Goal: Task Accomplishment & Management: Use online tool/utility

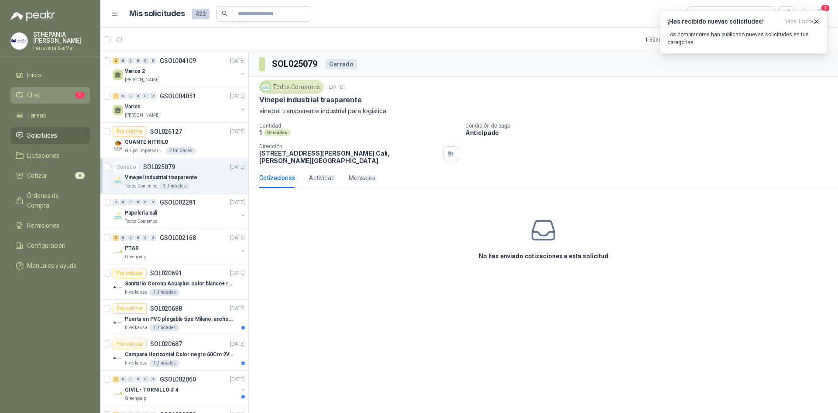
click at [41, 93] on li "Chat 1" at bounding box center [50, 95] width 69 height 10
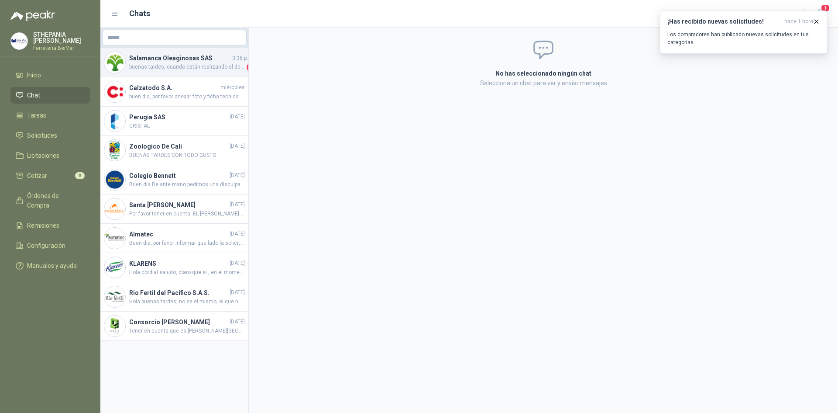
click at [189, 72] on div "Salamanca Oleaginosas SAS 3:36 p. m. buenas tardes, cuando están realizando el …" at bounding box center [174, 62] width 148 height 29
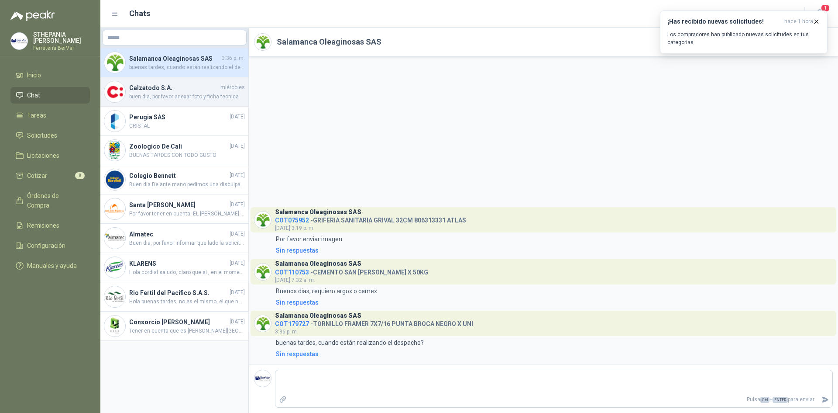
click at [160, 91] on h4 "Calzatodo S.A." at bounding box center [174, 88] width 90 height 10
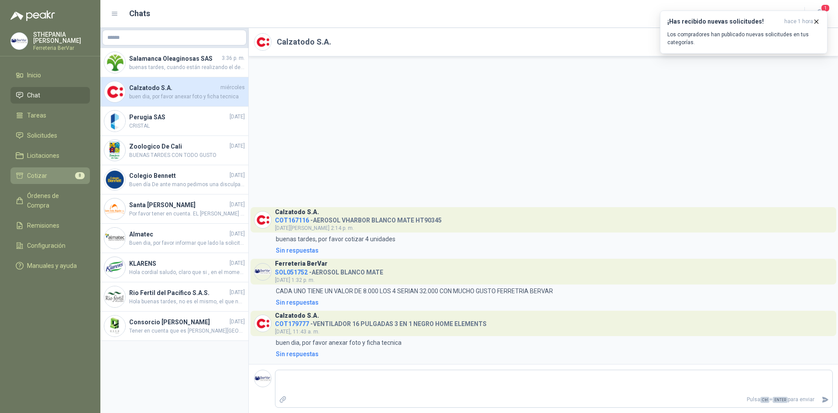
click at [39, 173] on span "Cotizar" at bounding box center [37, 176] width 20 height 10
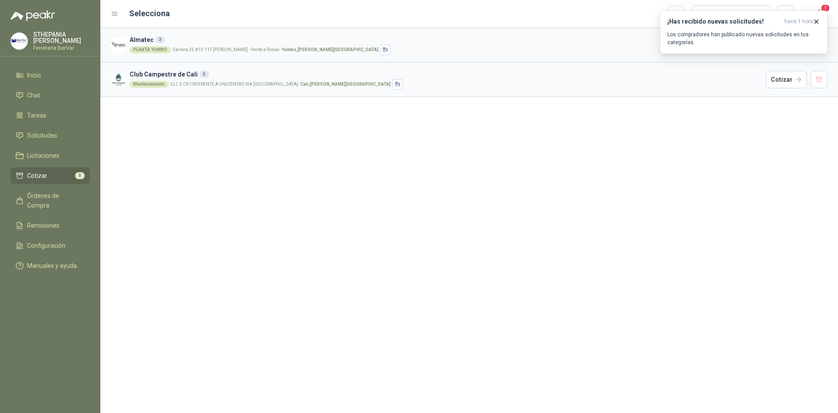
click at [162, 50] on div "PLANTA YUMBO" at bounding box center [150, 49] width 41 height 7
click at [815, 21] on icon "button" at bounding box center [816, 21] width 7 height 7
click at [60, 172] on li "Cotizar 8" at bounding box center [50, 176] width 69 height 10
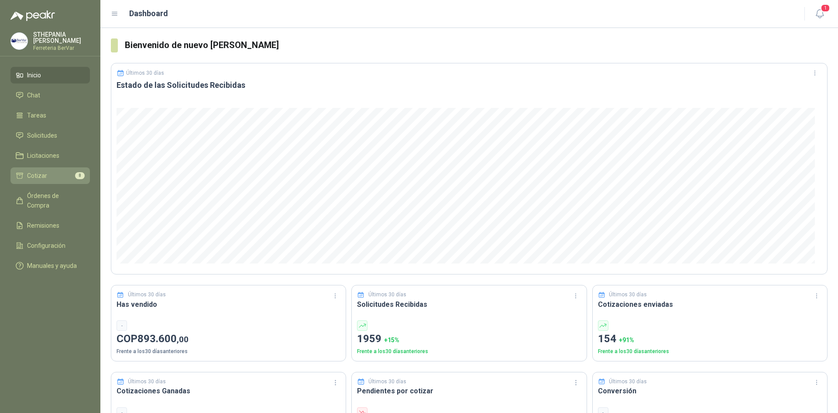
click at [28, 170] on link "Cotizar 8" at bounding box center [49, 175] width 79 height 17
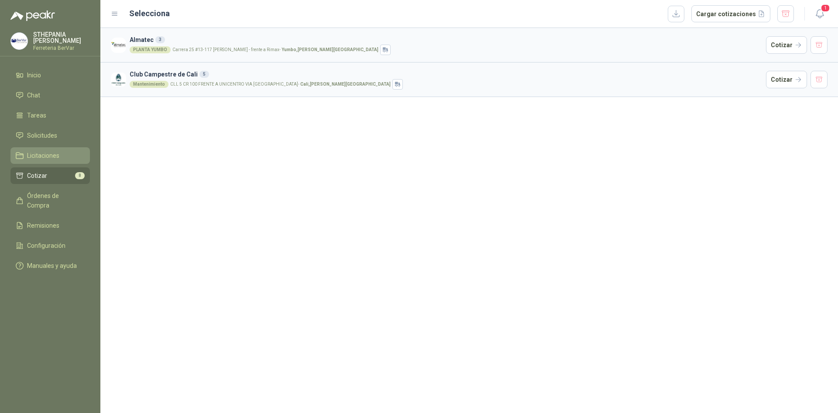
click at [45, 148] on link "Licitaciones" at bounding box center [49, 155] width 79 height 17
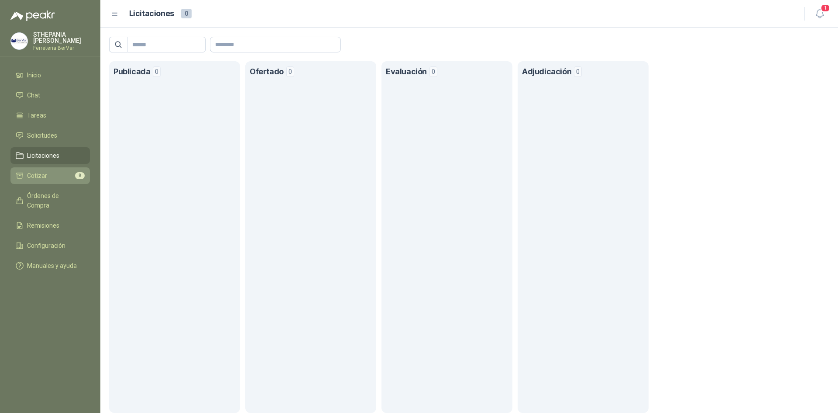
click at [59, 171] on li "Cotizar 8" at bounding box center [50, 176] width 69 height 10
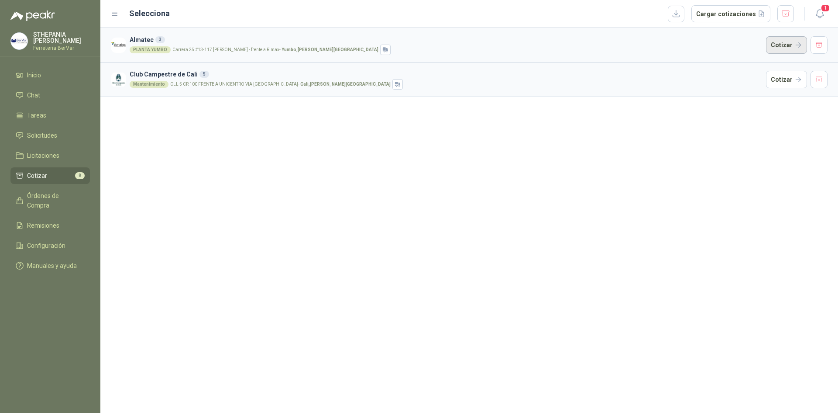
click at [787, 51] on button "Cotizar" at bounding box center [786, 44] width 41 height 17
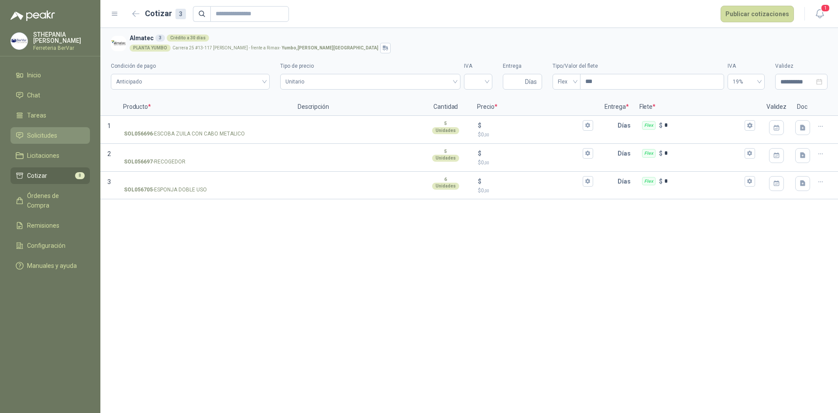
click at [41, 139] on span "Solicitudes" at bounding box center [42, 136] width 30 height 10
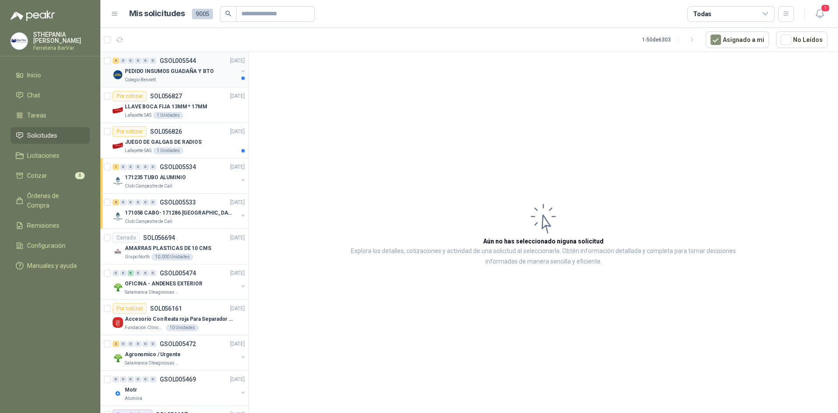
click at [183, 65] on div "4 0 0 0 0 0 GSOL005544 [DATE]" at bounding box center [180, 60] width 134 height 10
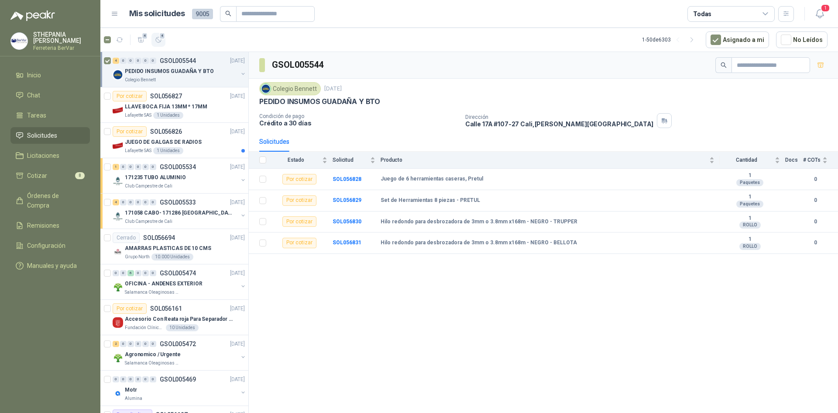
click at [162, 37] on span "4" at bounding box center [162, 35] width 6 height 7
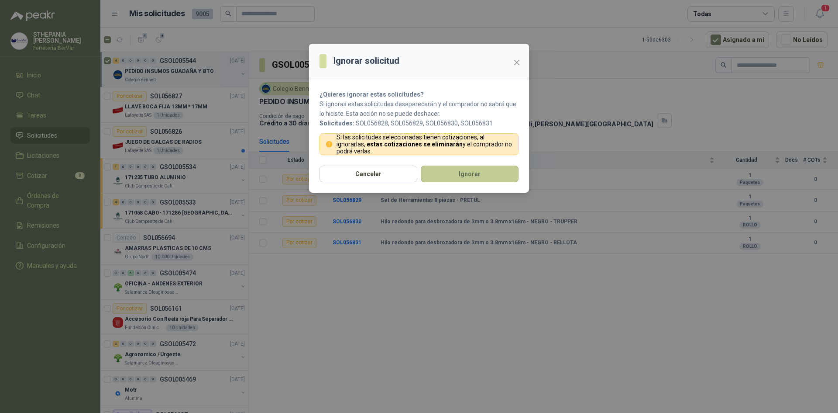
click at [454, 173] on button "Ignorar" at bounding box center [470, 174] width 98 height 17
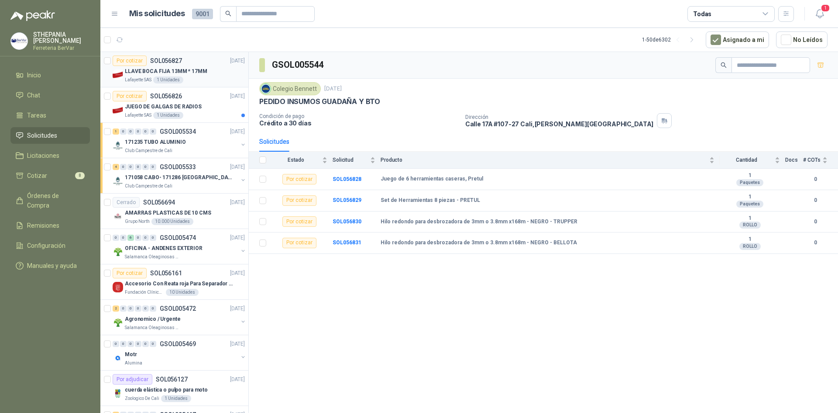
click at [194, 65] on div "Por cotizar SOL056827 [DATE]" at bounding box center [179, 60] width 132 height 10
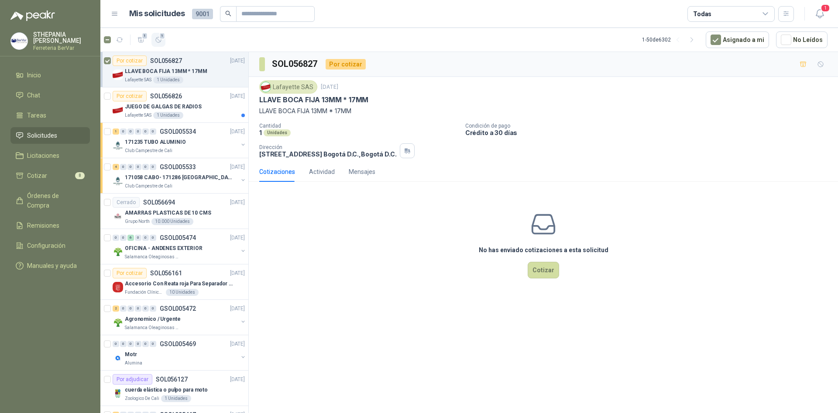
click at [155, 38] on icon "button" at bounding box center [158, 39] width 7 height 7
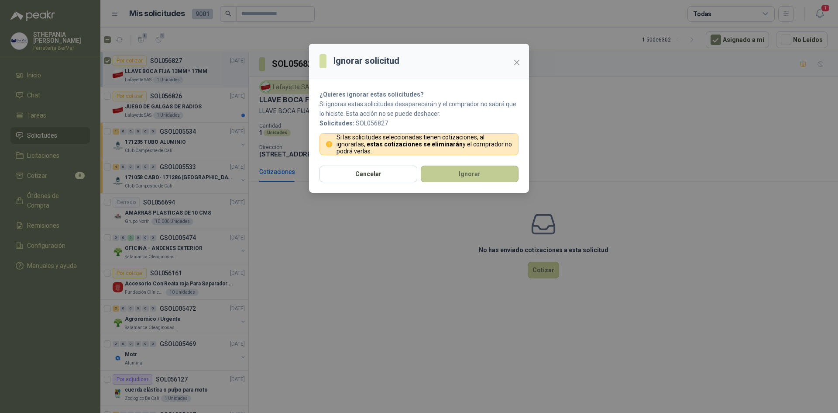
click at [438, 179] on button "Ignorar" at bounding box center [470, 174] width 98 height 17
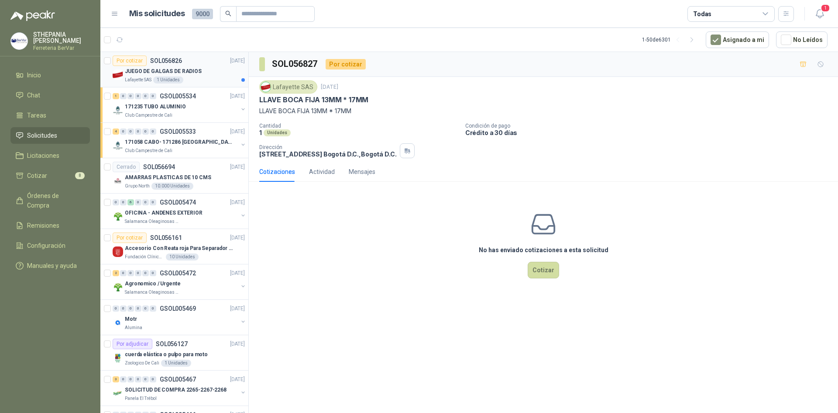
click at [200, 71] on div "JUEGO DE GALGAS DE RADIOS" at bounding box center [185, 71] width 120 height 10
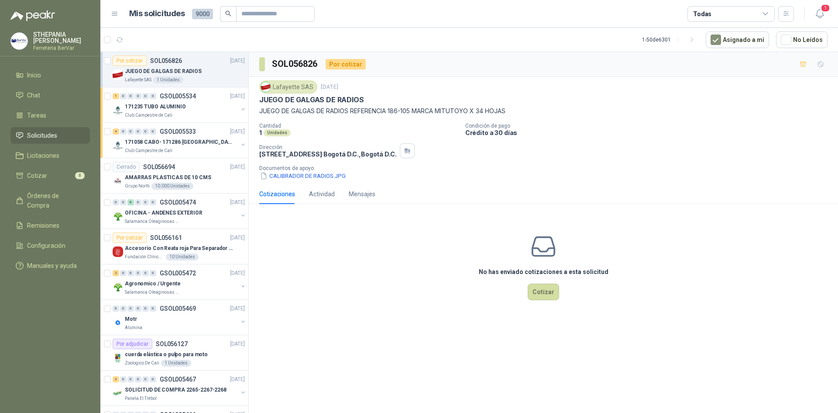
click at [110, 57] on div at bounding box center [107, 69] width 7 height 28
click at [163, 38] on span "1" at bounding box center [162, 35] width 6 height 7
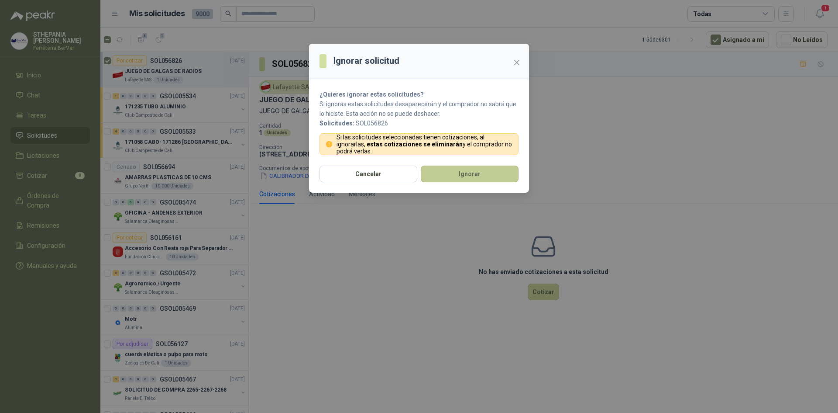
drag, startPoint x: 462, startPoint y: 163, endPoint x: 462, endPoint y: 174, distance: 10.5
click at [462, 164] on section "¿Quieres ignorar estas solicitudes? Si ignoras estas solicitudes desaparecerán …" at bounding box center [419, 122] width 220 height 86
click at [462, 174] on button "Ignorar" at bounding box center [470, 174] width 98 height 17
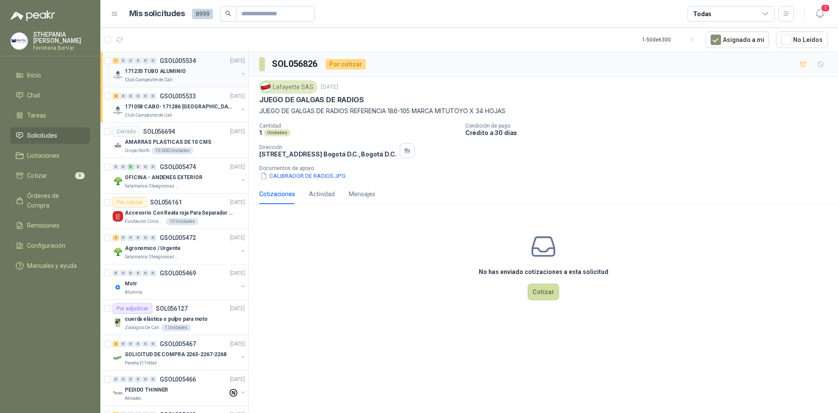
click at [180, 76] on div "171235 TUBO ALUMINIO" at bounding box center [181, 71] width 113 height 10
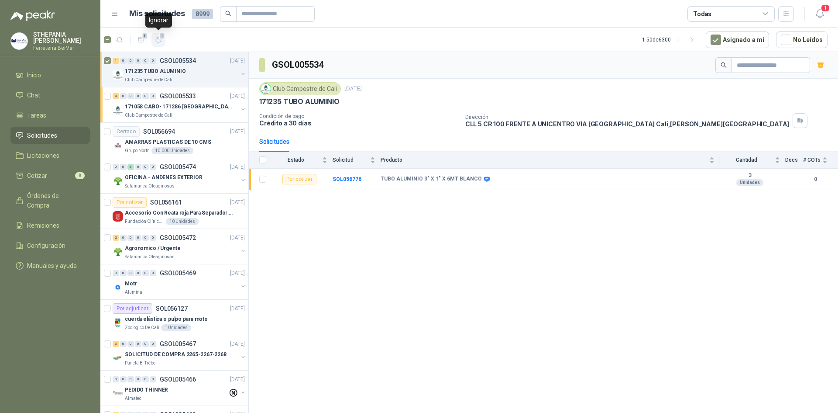
click at [159, 40] on icon "button" at bounding box center [158, 39] width 7 height 7
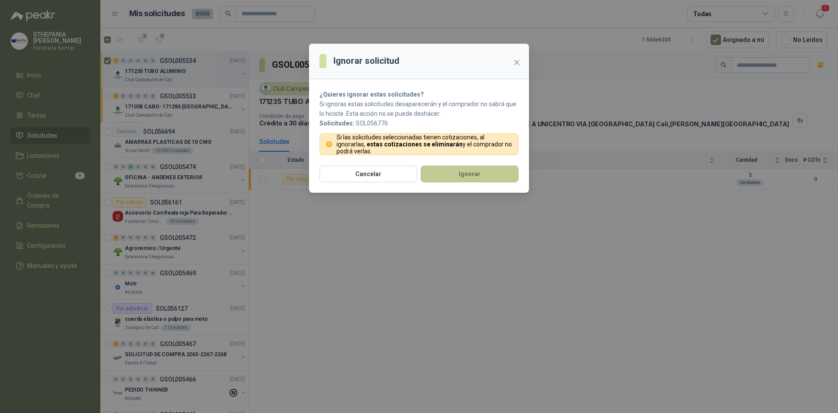
click at [473, 172] on button "Ignorar" at bounding box center [470, 174] width 98 height 17
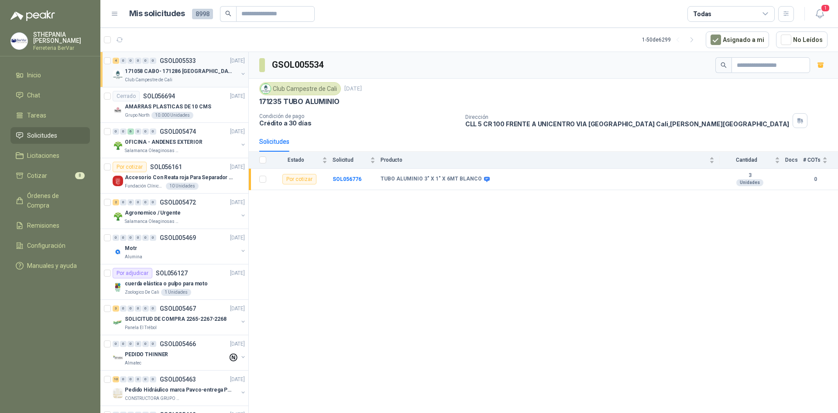
click at [193, 75] on p "171058 CABO- 171286 [GEOGRAPHIC_DATA]" at bounding box center [179, 71] width 109 height 8
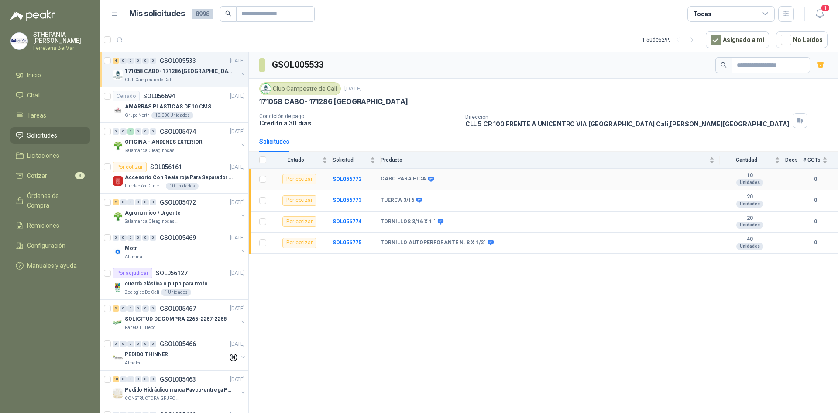
click at [299, 179] on div "Por cotizar" at bounding box center [300, 179] width 34 height 10
click at [608, 130] on div "Club Campestre de Cali [DATE] 171058 CABO- 171286 TORNILLO Condición de pago Cr…" at bounding box center [544, 105] width 590 height 53
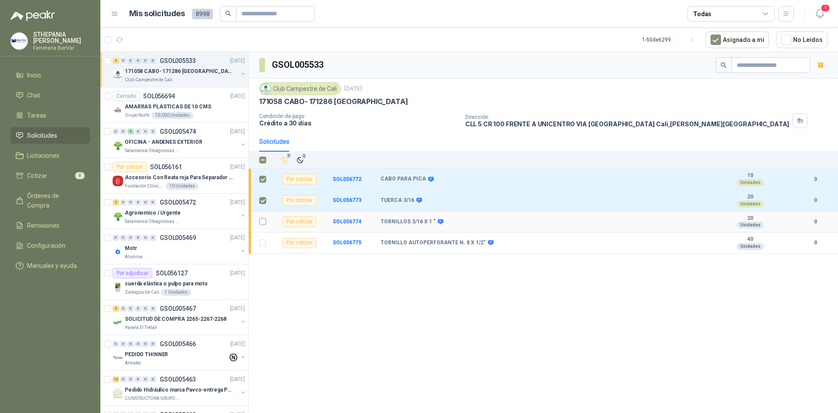
click at [264, 215] on td at bounding box center [260, 221] width 23 height 21
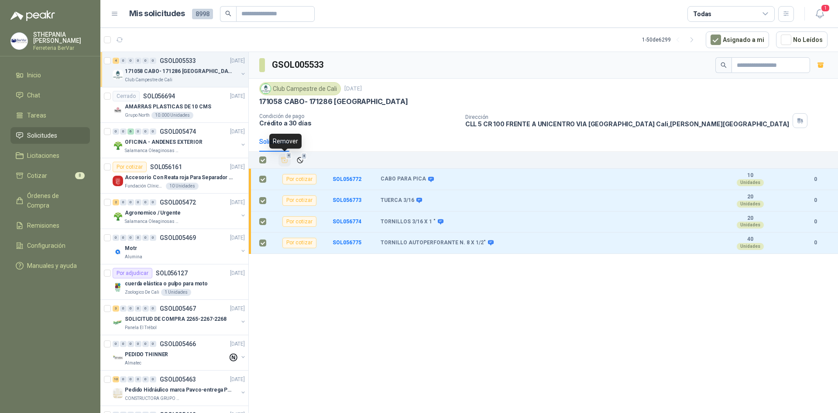
click at [286, 162] on icon "Añadir" at bounding box center [285, 160] width 8 height 8
click at [285, 161] on icon "Añadir" at bounding box center [285, 160] width 7 height 6
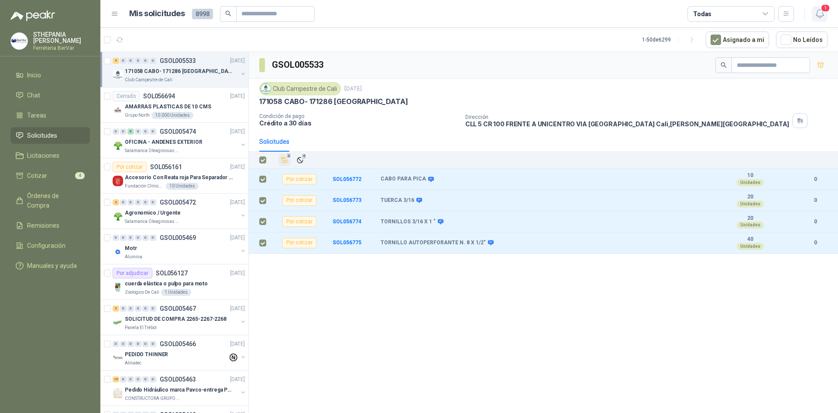
click at [823, 17] on icon "button" at bounding box center [820, 13] width 11 height 11
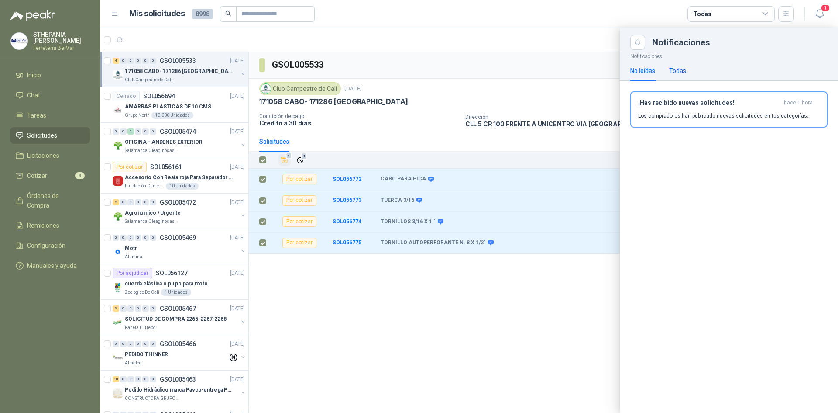
click at [676, 69] on div "Todas" at bounding box center [677, 71] width 17 height 10
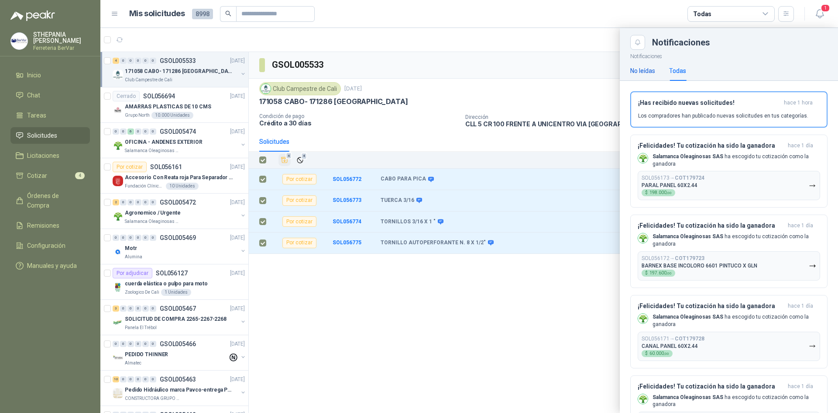
click at [646, 67] on div "No leídas" at bounding box center [643, 71] width 25 height 10
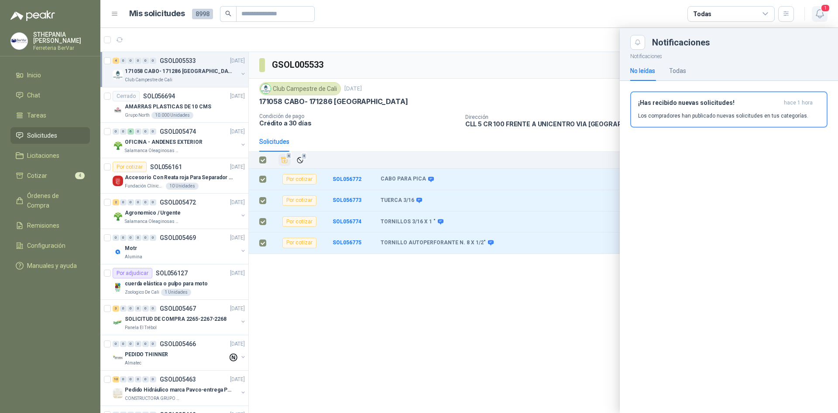
click at [822, 16] on icon "button" at bounding box center [819, 14] width 7 height 8
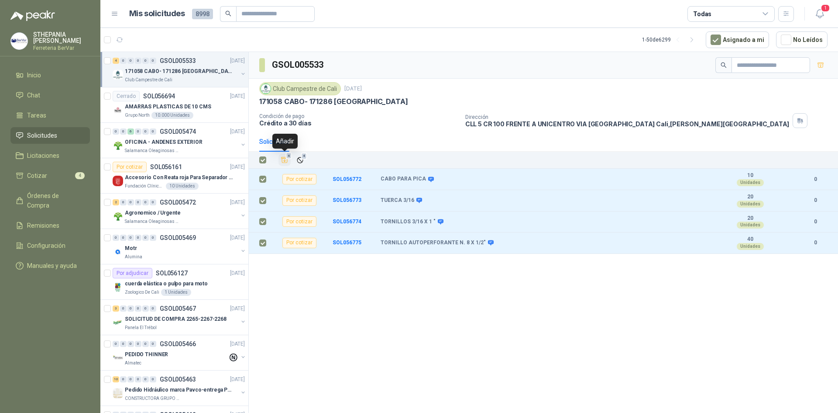
click at [290, 159] on button "4" at bounding box center [285, 160] width 12 height 12
click at [59, 170] on link "Cotizar 8" at bounding box center [49, 175] width 79 height 17
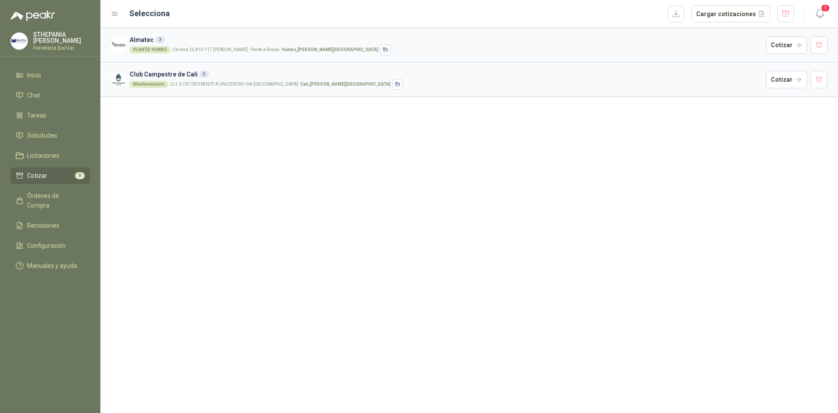
click at [183, 49] on p "Carrera 25 #13-117 [PERSON_NAME] - frente a Rimax - Yumbo , [PERSON_NAME][GEOGR…" at bounding box center [276, 50] width 206 height 4
click at [797, 44] on button "Cotizar" at bounding box center [786, 44] width 41 height 17
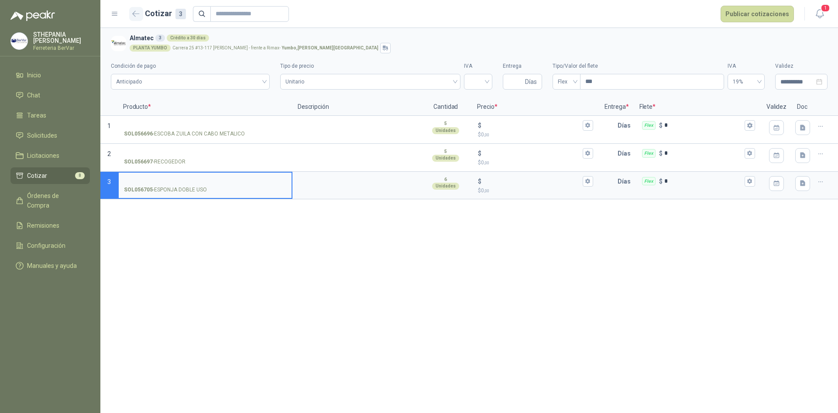
click at [135, 12] on icon "button" at bounding box center [135, 13] width 7 height 7
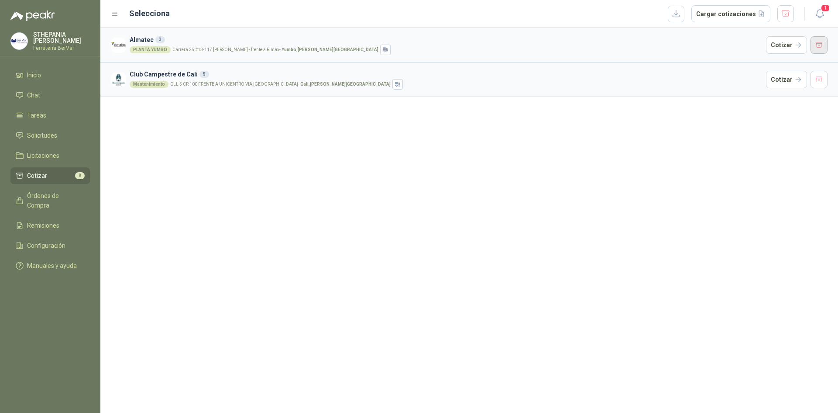
click at [826, 48] on button "button" at bounding box center [819, 44] width 17 height 17
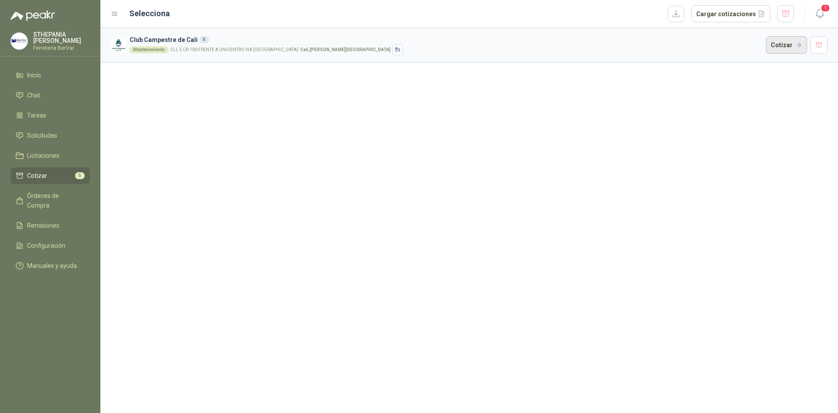
click at [780, 49] on button "Cotizar" at bounding box center [786, 44] width 41 height 17
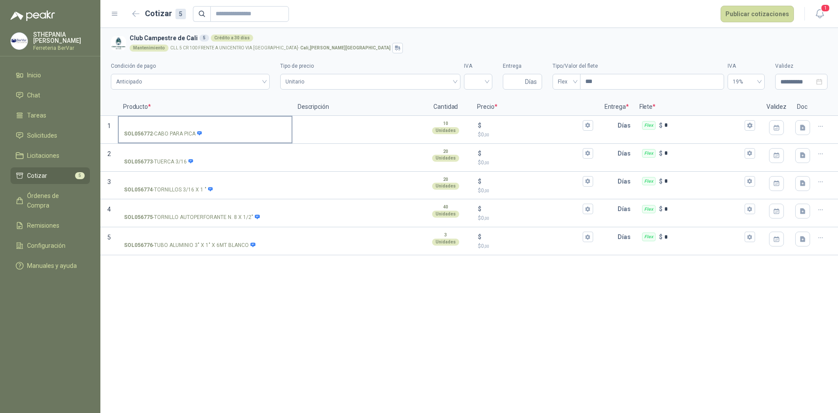
click at [260, 120] on label "SOL056772 - CABO PARA PICA" at bounding box center [205, 129] width 173 height 25
click at [260, 122] on input "SOL056772 - CABO PARA PICA" at bounding box center [205, 125] width 162 height 7
click at [163, 125] on input "SOL056772 - CABO PARA PICA" at bounding box center [205, 125] width 162 height 7
click at [173, 133] on p "SOL056772 - CABO PARA PICA" at bounding box center [163, 134] width 79 height 8
click at [173, 129] on input "SOL056772 - CABO PARA PICA" at bounding box center [205, 125] width 162 height 7
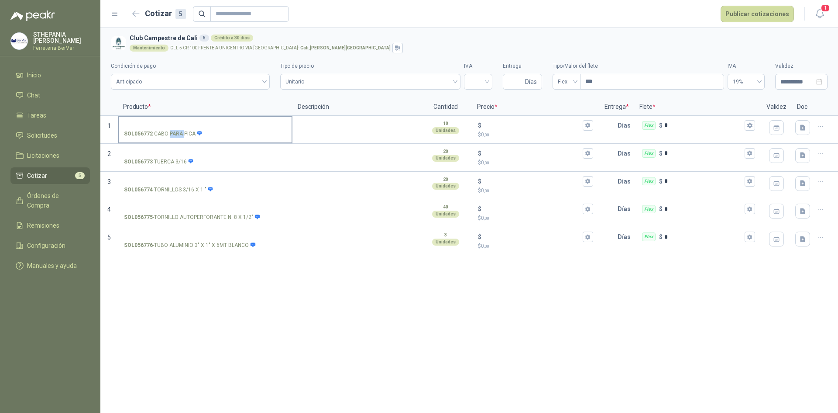
click at [173, 133] on p "SOL056772 - CABO PARA PICA" at bounding box center [163, 134] width 79 height 8
click at [173, 129] on input "SOL056772 - CABO PARA PICA" at bounding box center [205, 125] width 162 height 7
click at [173, 133] on p "SOL056772 - CABO PARA PICA" at bounding box center [163, 134] width 79 height 8
click at [173, 129] on input "SOL056772 - CABO PARA PICA" at bounding box center [205, 125] width 162 height 7
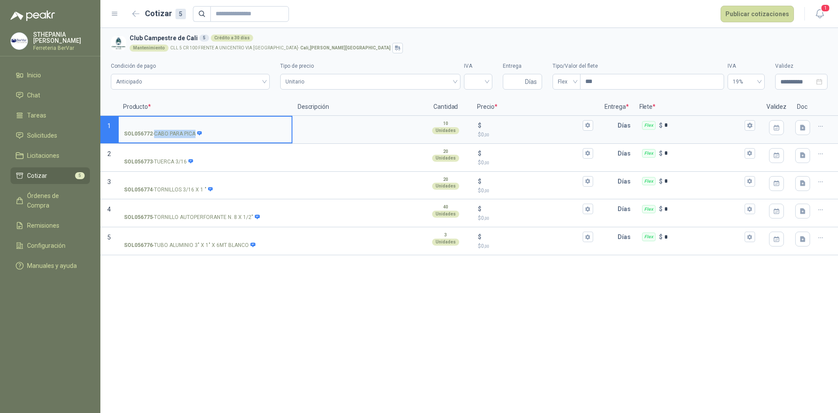
click at [159, 124] on input "SOL056772 - CABO PARA PICA" at bounding box center [205, 125] width 162 height 7
click at [305, 78] on span "Unitario" at bounding box center [371, 81] width 170 height 13
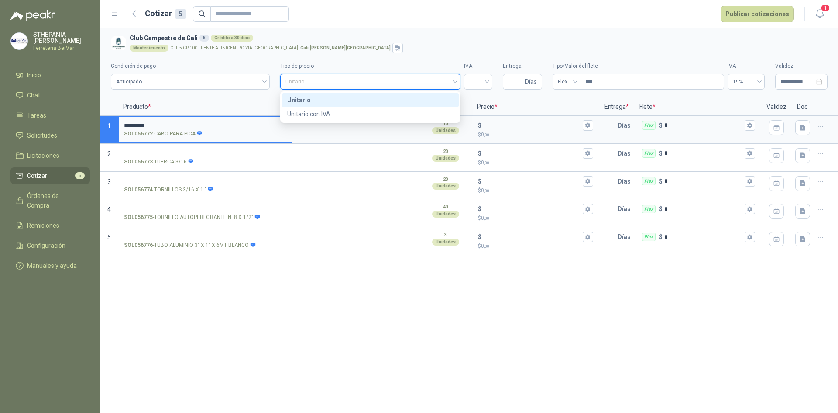
click at [305, 78] on span "Unitario" at bounding box center [371, 81] width 170 height 13
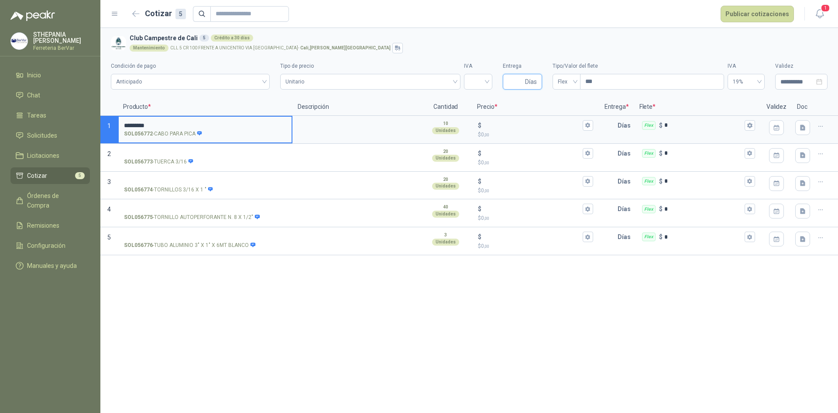
click at [521, 84] on input "Entrega" at bounding box center [515, 81] width 15 height 15
click at [245, 87] on span "Anticipado" at bounding box center [190, 81] width 148 height 13
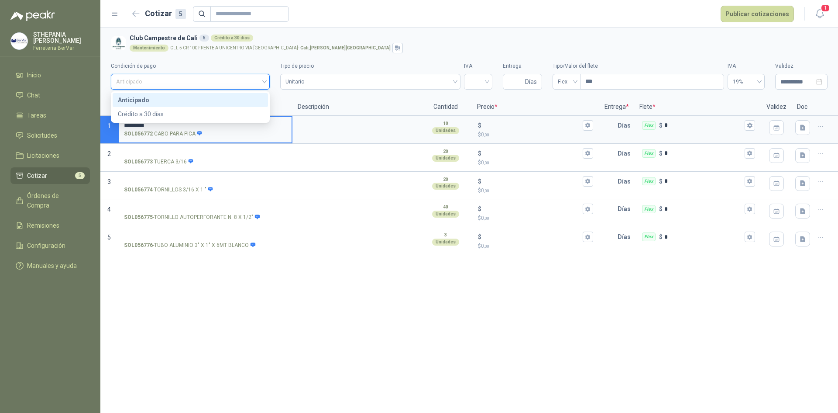
click at [242, 84] on span "Anticipado" at bounding box center [190, 81] width 148 height 13
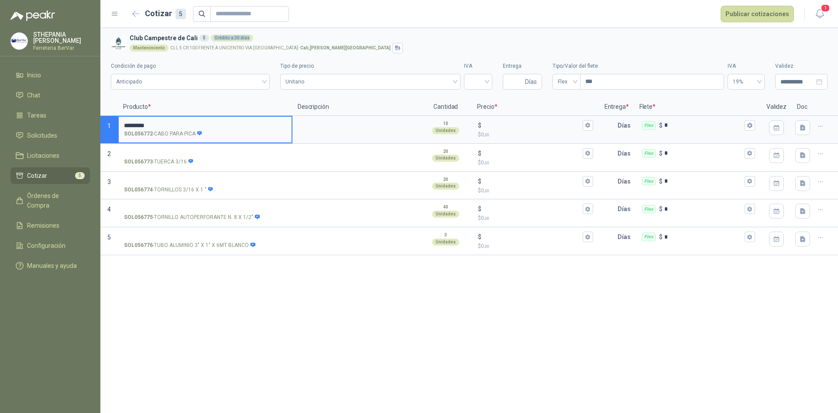
drag, startPoint x: 209, startPoint y: 39, endPoint x: 242, endPoint y: 59, distance: 38.8
click at [246, 39] on div "Crédito a 30 días" at bounding box center [232, 38] width 42 height 7
click at [237, 97] on section "**********" at bounding box center [469, 63] width 738 height 70
click at [263, 81] on span "Anticipado" at bounding box center [190, 81] width 148 height 13
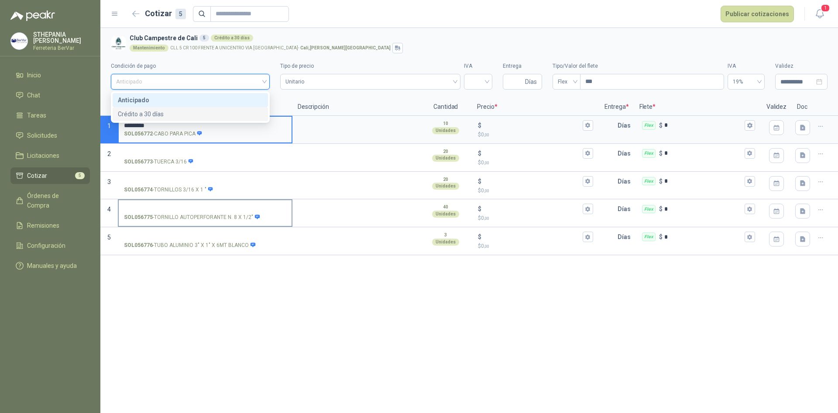
click at [237, 202] on label "SOL056775 - TORNILLO AUTOPERFORANTE N. 8 X 1/2"" at bounding box center [205, 212] width 173 height 25
click at [237, 206] on input "SOL056775 - TORNILLO AUTOPERFORANTE N. 8 X 1/2"" at bounding box center [205, 209] width 162 height 7
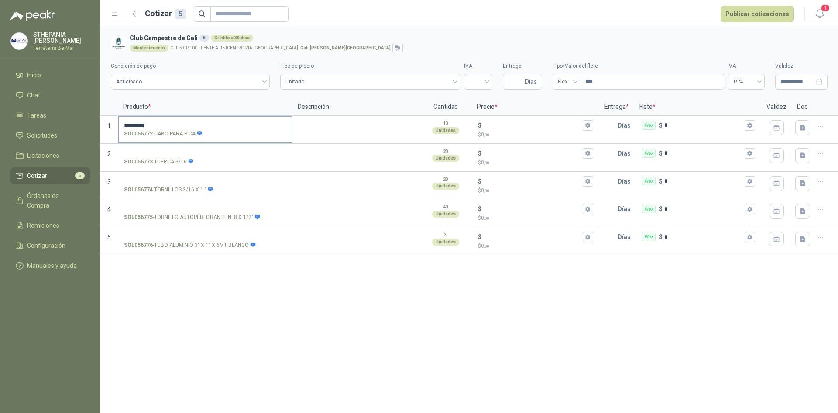
click at [242, 135] on div "SOL056772 - CABO PARA PICA" at bounding box center [205, 134] width 162 height 8
click at [242, 129] on input "*********" at bounding box center [205, 125] width 162 height 7
click at [259, 79] on span "Anticipado" at bounding box center [190, 81] width 148 height 13
click at [260, 79] on span "Anticipado" at bounding box center [190, 81] width 148 height 13
click at [449, 78] on span "Unitario" at bounding box center [371, 81] width 170 height 13
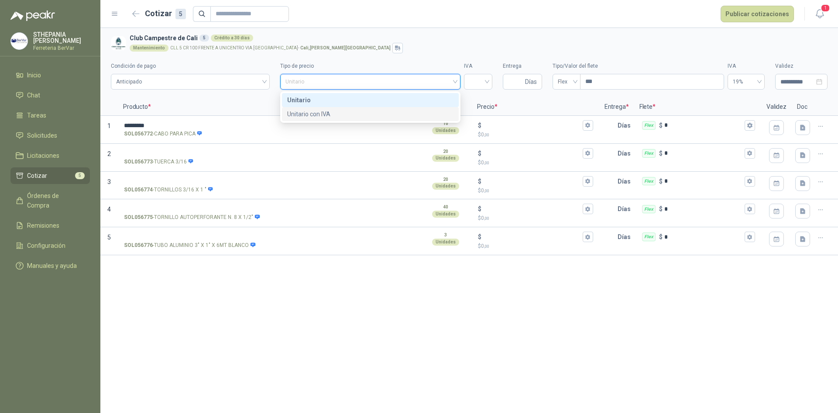
click at [366, 112] on div "Unitario con IVA" at bounding box center [370, 114] width 166 height 10
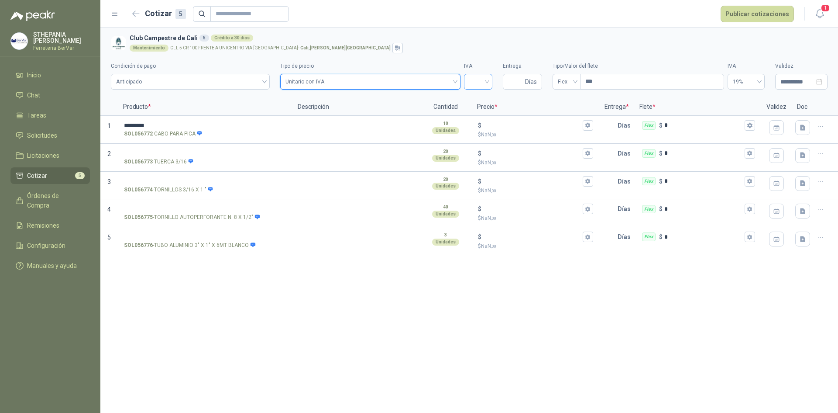
click at [488, 79] on div at bounding box center [478, 82] width 28 height 16
click at [484, 98] on div "19%" at bounding box center [478, 100] width 14 height 10
click at [507, 79] on span "Días" at bounding box center [522, 82] width 39 height 16
click at [44, 135] on span "Solicitudes" at bounding box center [42, 136] width 30 height 10
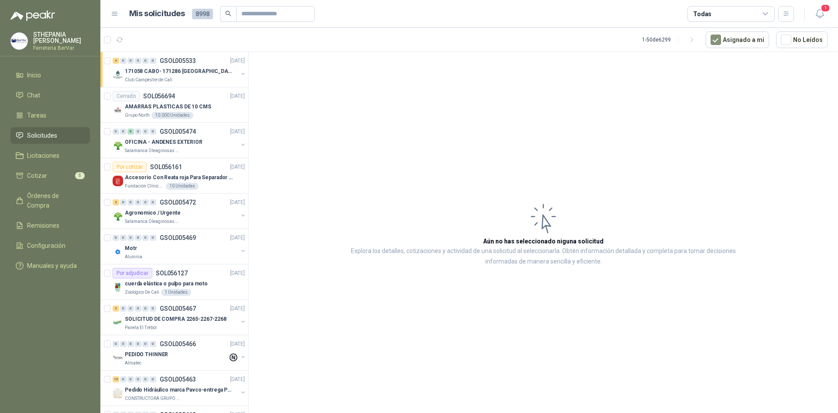
click at [766, 12] on icon at bounding box center [766, 14] width 8 height 8
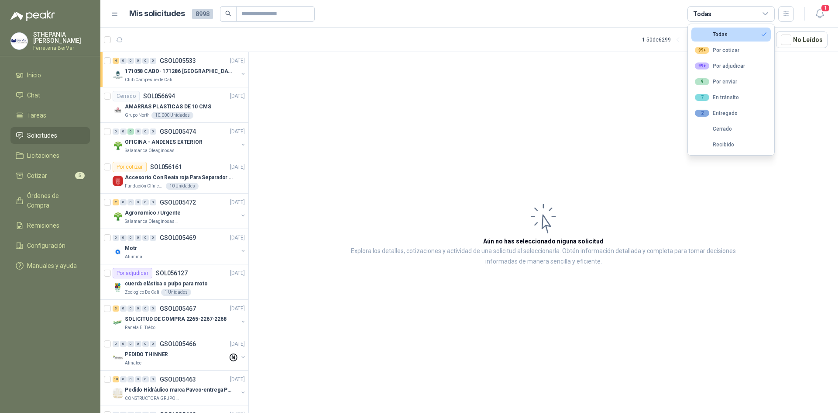
click at [744, 30] on button "Todas" at bounding box center [731, 35] width 79 height 14
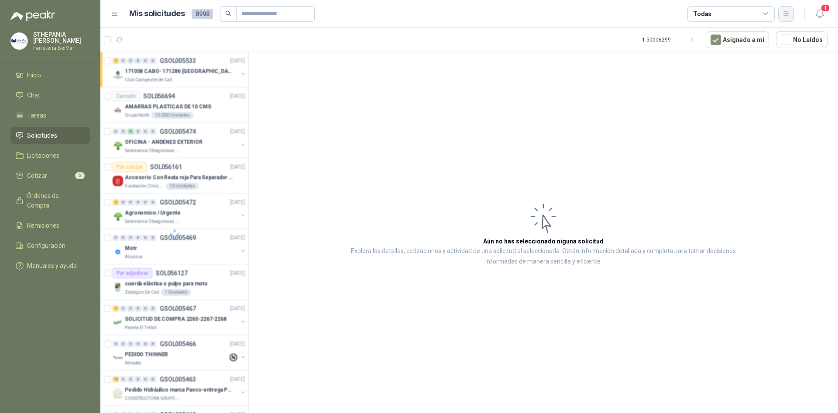
click at [787, 19] on button "button" at bounding box center [787, 14] width 16 height 16
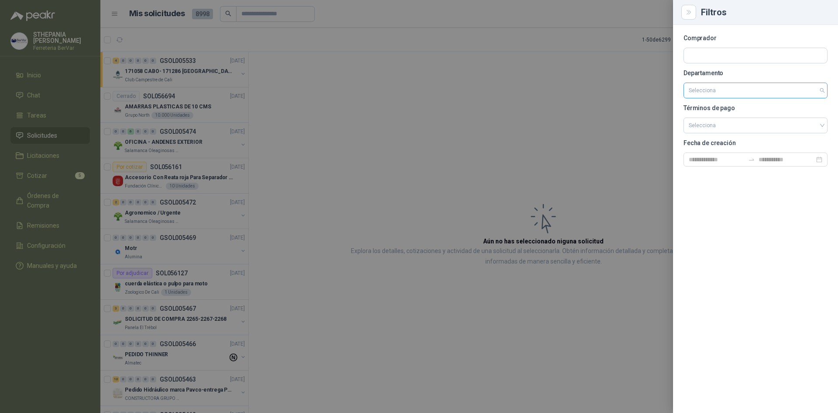
click at [818, 94] on input "search" at bounding box center [756, 90] width 134 height 15
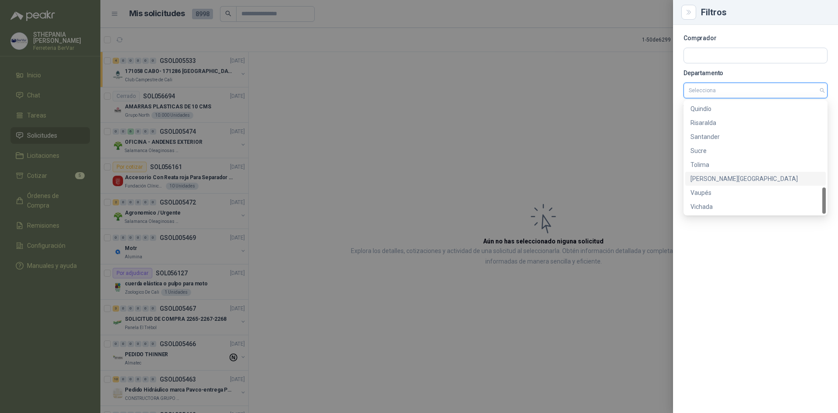
click at [725, 178] on div "[PERSON_NAME][GEOGRAPHIC_DATA]" at bounding box center [756, 179] width 130 height 10
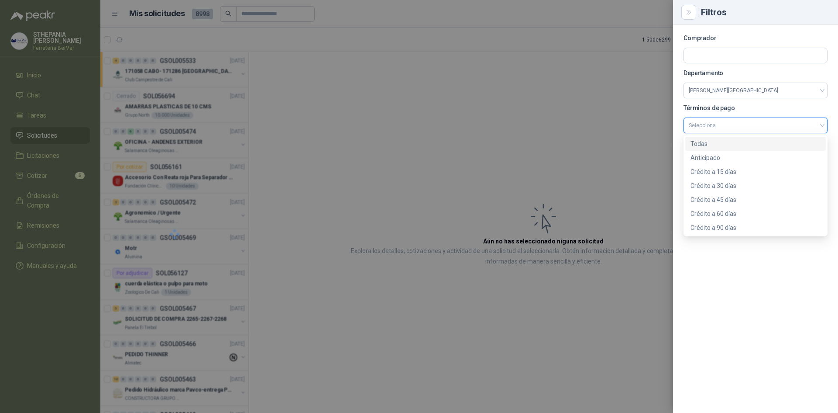
click at [785, 123] on input "search" at bounding box center [756, 124] width 134 height 13
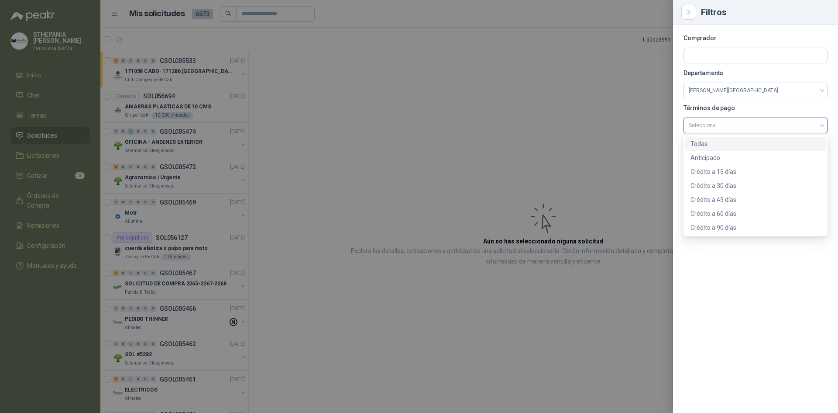
click at [717, 145] on div "Todas" at bounding box center [756, 144] width 130 height 10
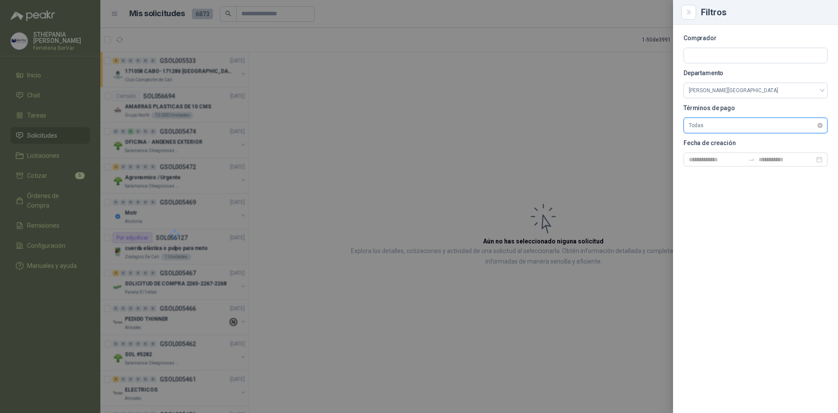
click at [766, 124] on span "Todas" at bounding box center [756, 125] width 134 height 13
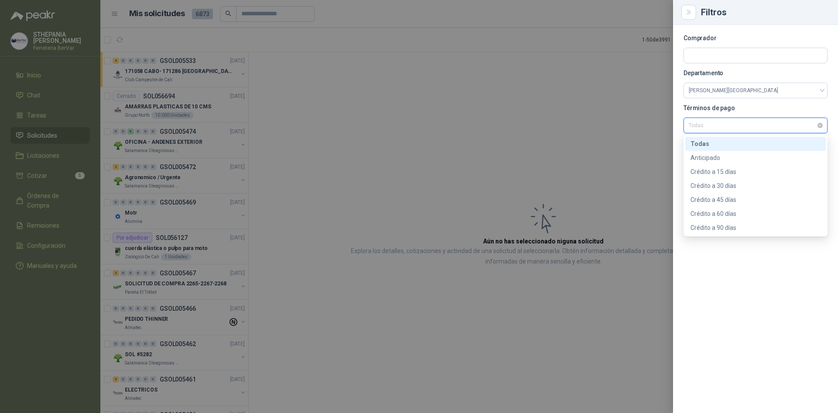
click at [736, 125] on span "Todas" at bounding box center [756, 125] width 134 height 13
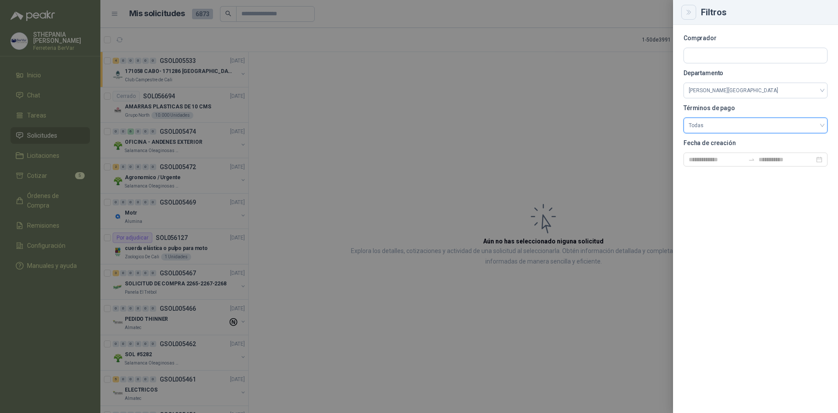
click at [690, 10] on icon "Close" at bounding box center [689, 12] width 7 height 7
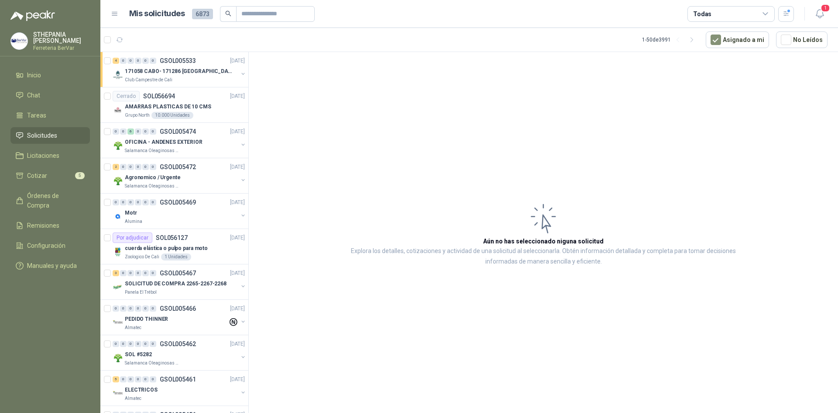
click at [771, 14] on div "Todas" at bounding box center [731, 14] width 87 height 16
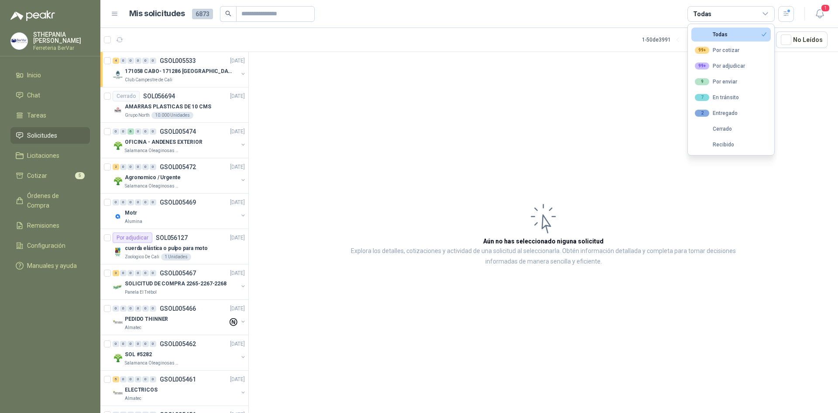
click at [768, 10] on icon at bounding box center [766, 14] width 8 height 8
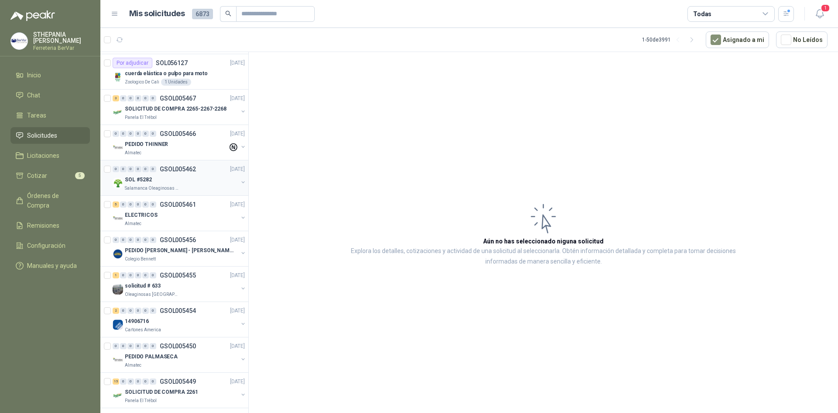
scroll to position [0, 0]
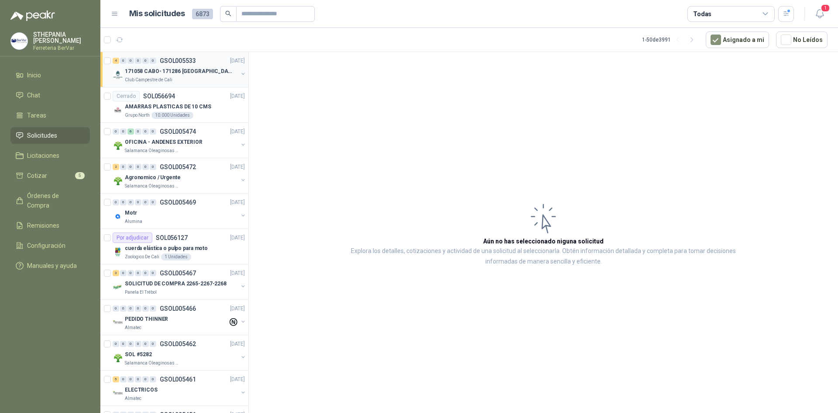
click at [207, 79] on div "Club Campestre de Cali" at bounding box center [181, 79] width 113 height 7
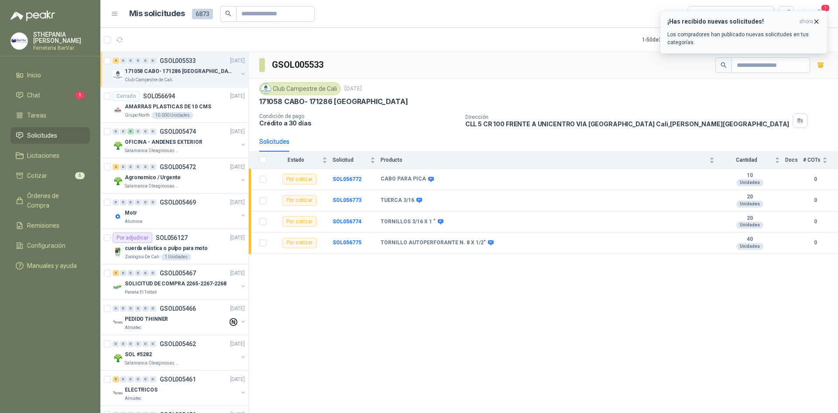
click at [818, 20] on icon "button" at bounding box center [816, 21] width 7 height 7
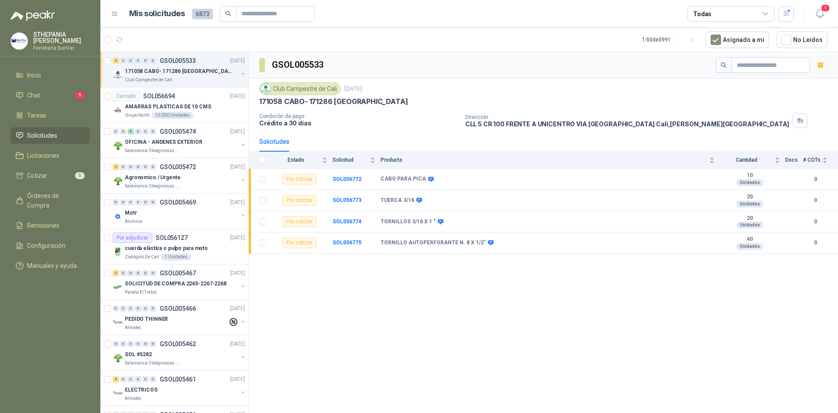
click at [771, 12] on div "Todas" at bounding box center [731, 14] width 87 height 16
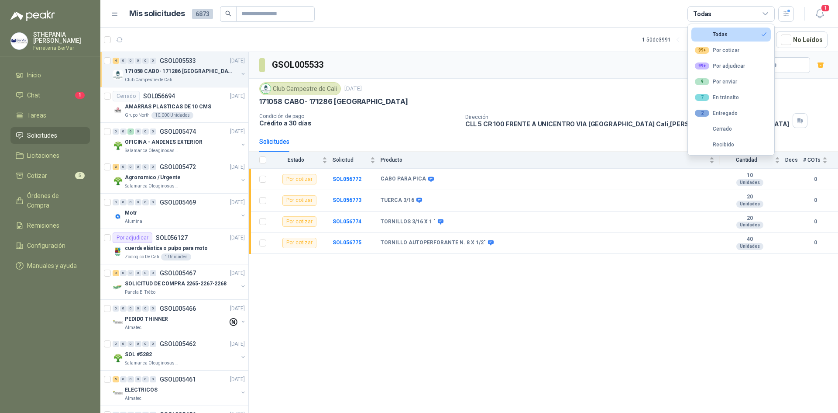
click at [771, 12] on div "Todas" at bounding box center [731, 14] width 87 height 16
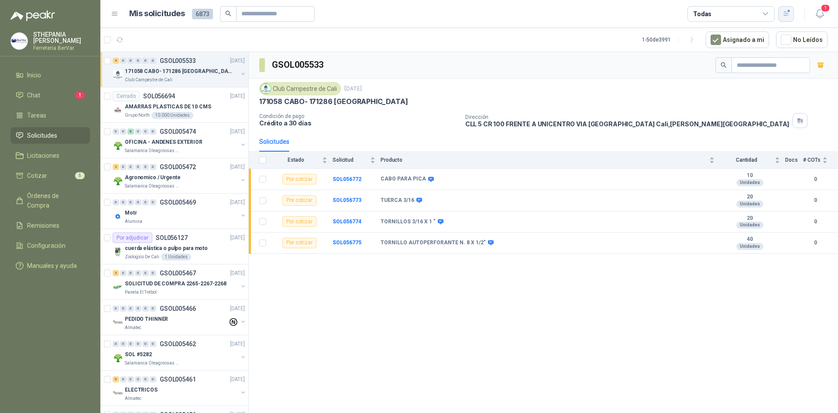
click at [787, 14] on icon "button" at bounding box center [786, 13] width 5 height 4
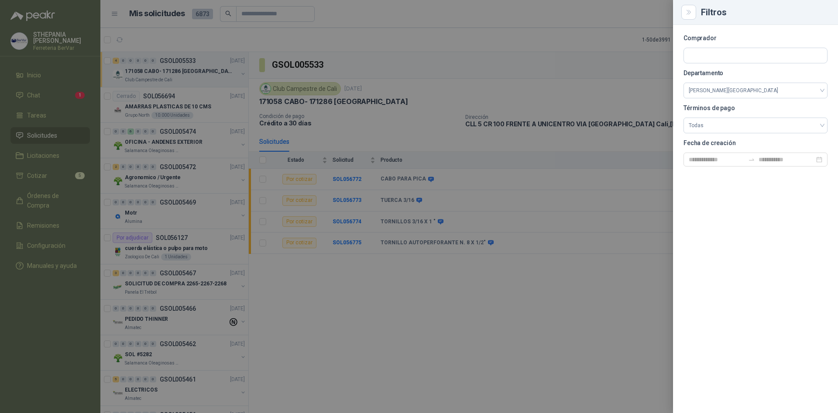
click at [644, 32] on div at bounding box center [419, 206] width 838 height 413
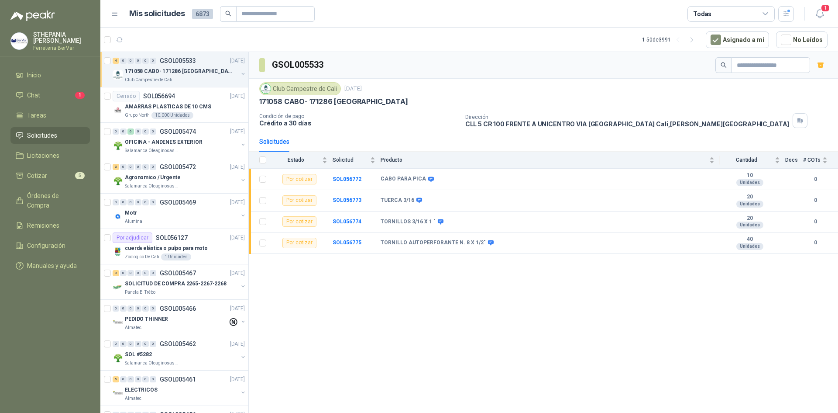
click at [425, 105] on div "171058 CABO- 171286 [GEOGRAPHIC_DATA]" at bounding box center [543, 101] width 569 height 9
click at [395, 122] on p "Crédito a 30 días" at bounding box center [358, 122] width 199 height 7
click at [584, 123] on p "CLL 5 CR 100 FRENTE A UNICENTRO VIA [GEOGRAPHIC_DATA] [GEOGRAPHIC_DATA] , [PERS…" at bounding box center [628, 123] width 324 height 7
click at [503, 119] on p "Dirección" at bounding box center [628, 117] width 324 height 6
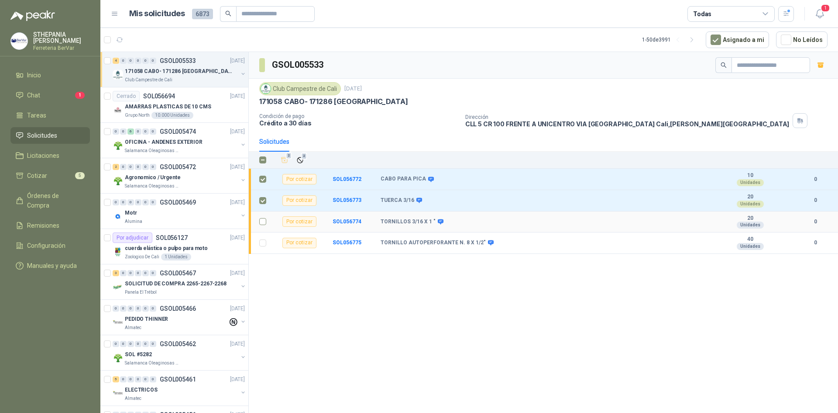
click at [265, 226] on label at bounding box center [262, 222] width 7 height 10
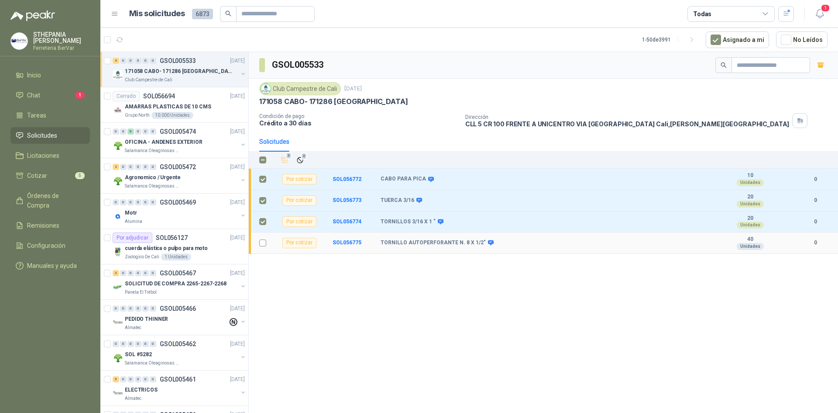
click at [265, 238] on label at bounding box center [262, 243] width 7 height 10
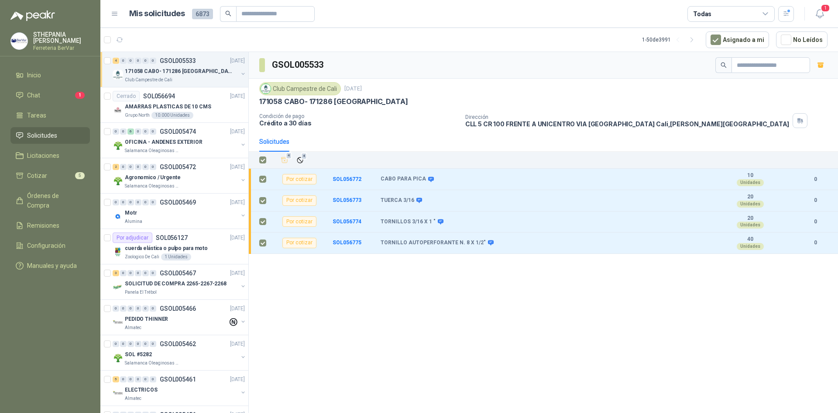
click at [469, 122] on p "CLL 5 CR 100 FRENTE A UNICENTRO VIA [GEOGRAPHIC_DATA] [GEOGRAPHIC_DATA] , [PERS…" at bounding box center [628, 123] width 324 height 7
click at [825, 68] on button "button" at bounding box center [821, 65] width 14 height 14
click at [820, 66] on icon "button" at bounding box center [821, 65] width 7 height 7
click at [62, 177] on li "Cotizar 5" at bounding box center [50, 176] width 69 height 10
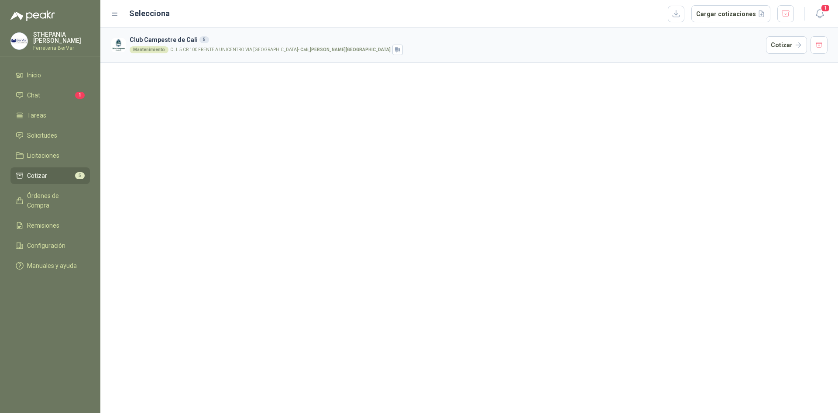
click at [285, 35] on h3 "Club Campestre de Cali 5" at bounding box center [446, 40] width 633 height 10
click at [278, 46] on div "Mantenimiento CLL 5 CR 100 FRENTE A UNICENTRO VIA [GEOGRAPHIC_DATA] - [GEOGRAPH…" at bounding box center [446, 50] width 633 height 10
click at [467, 42] on h3 "Club Campestre de Cali 5" at bounding box center [446, 40] width 633 height 10
click at [789, 38] on button "Cotizar" at bounding box center [786, 44] width 41 height 17
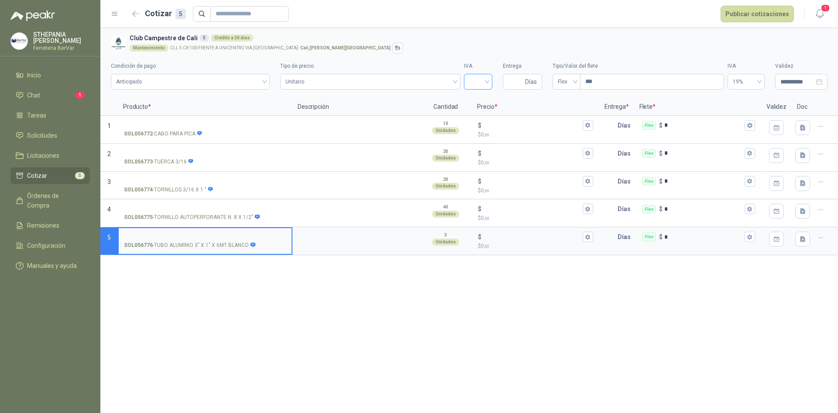
click at [486, 83] on input "search" at bounding box center [478, 80] width 18 height 13
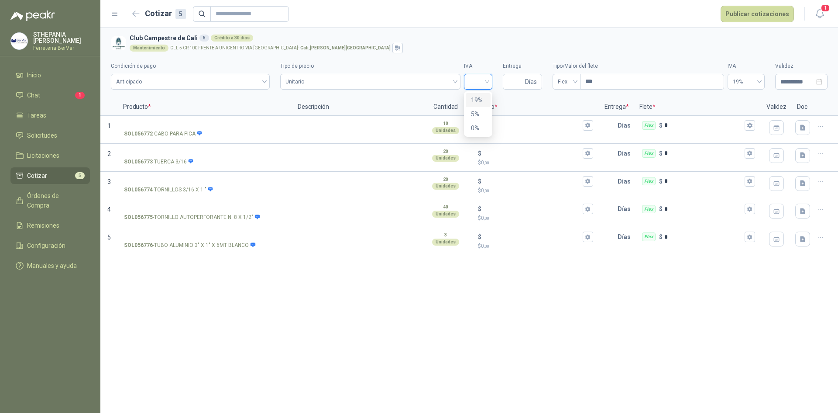
click at [478, 101] on div "19%" at bounding box center [478, 100] width 14 height 10
click at [521, 82] on input "Entrega" at bounding box center [515, 81] width 15 height 15
type input "*"
click at [589, 80] on input "***" at bounding box center [652, 81] width 143 height 15
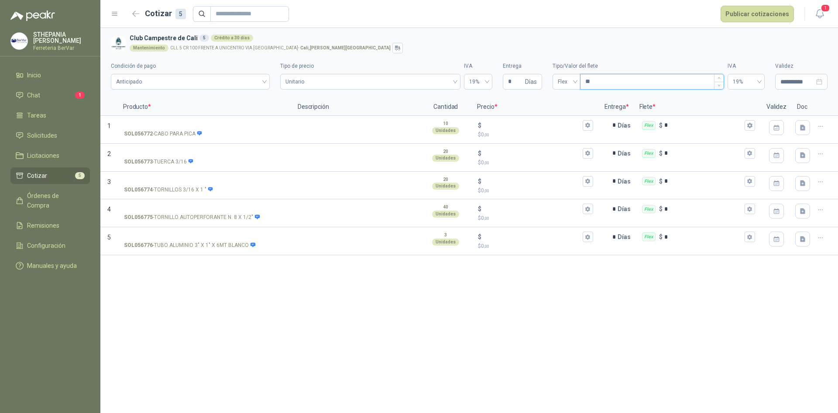
type input "*"
type input "***"
type input "****"
type input "*****"
type input "*******"
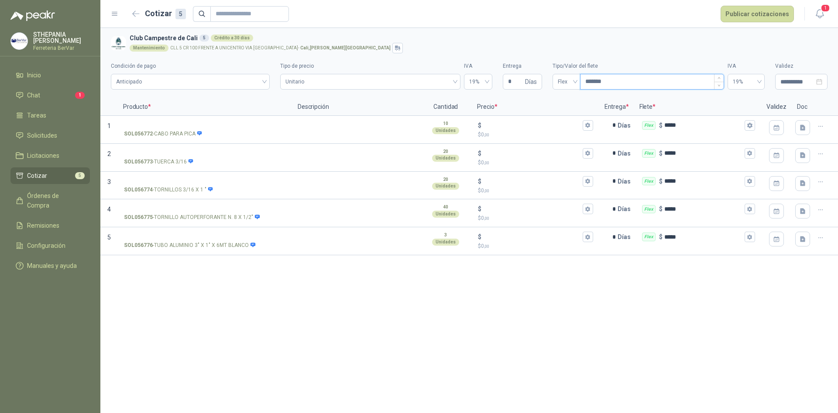
type input "********"
type input "*********"
type input "********"
click at [224, 132] on div "SOL056772 - CABO PARA PICA" at bounding box center [205, 134] width 162 height 8
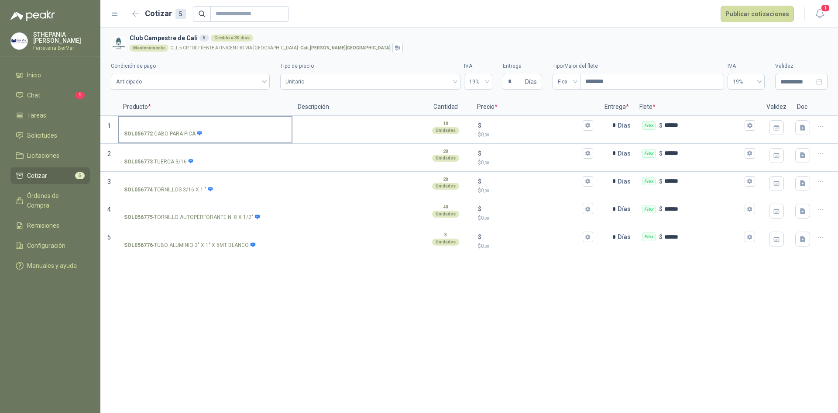
click at [224, 129] on input "SOL056772 - CABO PARA PICA" at bounding box center [205, 125] width 162 height 7
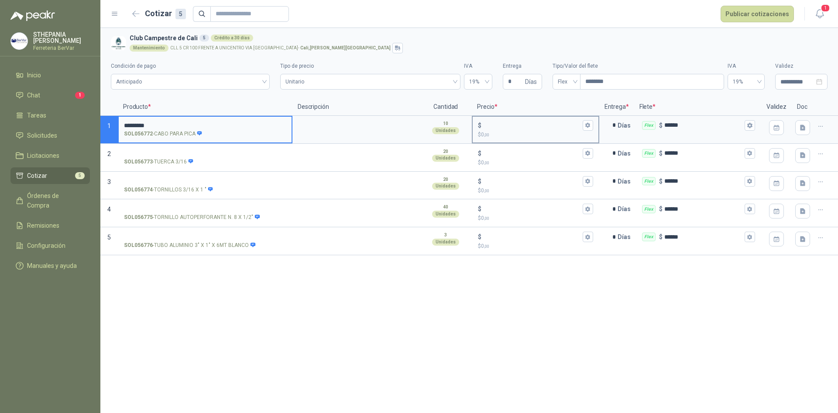
click at [504, 120] on div "$" at bounding box center [535, 125] width 115 height 10
click at [504, 122] on input "$ $ 0 ,00" at bounding box center [531, 125] width 97 height 7
type input "******"
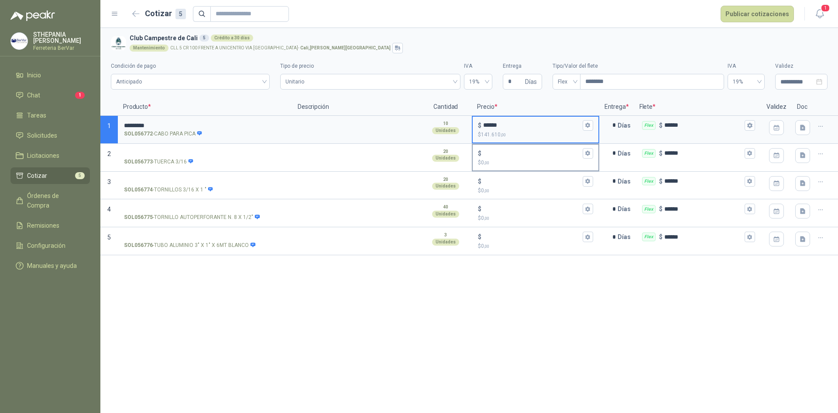
click at [513, 159] on p "$ 0 ,00" at bounding box center [535, 163] width 115 height 8
click at [513, 156] on input "$ $ 0 ,00" at bounding box center [531, 153] width 97 height 7
